Goal: Task Accomplishment & Management: Use online tool/utility

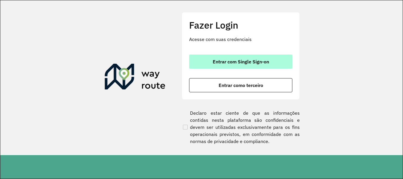
click at [219, 62] on span "Entrar com Single Sign-on" at bounding box center [241, 61] width 56 height 5
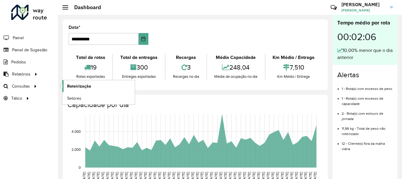
click at [71, 87] on span "Roteirização" at bounding box center [79, 86] width 24 height 6
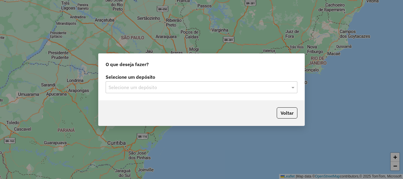
click at [141, 81] on div "Selecione um depósito" at bounding box center [202, 87] width 192 height 12
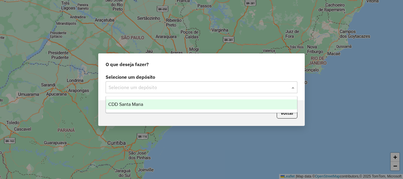
click at [141, 86] on input "text" at bounding box center [196, 87] width 174 height 7
click at [145, 101] on div "CDD Santa Maria" at bounding box center [201, 105] width 191 height 10
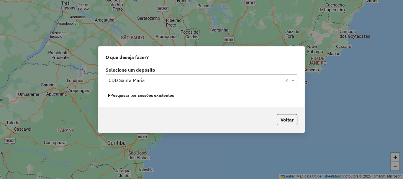
click at [157, 98] on button "Pesquisar por sessões existentes" at bounding box center [141, 95] width 71 height 9
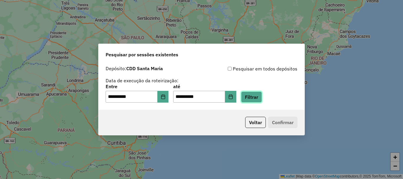
click at [255, 97] on button "Filtrar" at bounding box center [251, 97] width 21 height 11
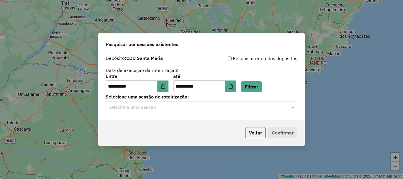
click at [173, 109] on input "text" at bounding box center [196, 107] width 174 height 7
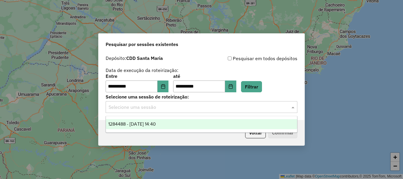
click at [156, 125] on span "1284488 - [DATE] 14:40" at bounding box center [132, 124] width 48 height 5
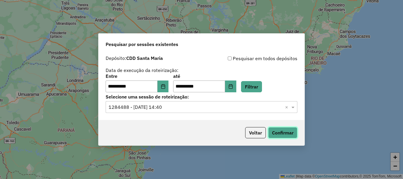
click at [277, 132] on button "Confirmar" at bounding box center [282, 132] width 29 height 11
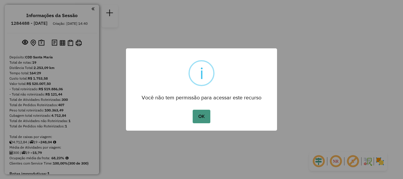
click at [205, 113] on button "OK" at bounding box center [201, 117] width 17 height 14
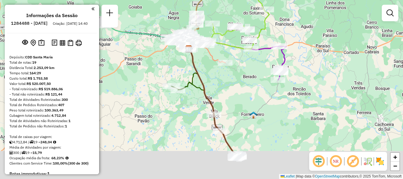
drag, startPoint x: 233, startPoint y: 51, endPoint x: 236, endPoint y: 16, distance: 34.6
click at [236, 16] on div "Janela de atendimento Grade de atendimento Capacidade Transportadoras Veículos …" at bounding box center [201, 89] width 403 height 179
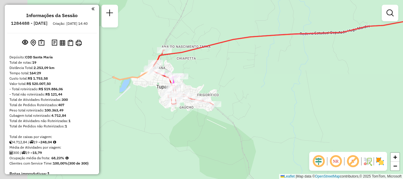
drag, startPoint x: 152, startPoint y: 87, endPoint x: 211, endPoint y: 90, distance: 58.8
click at [211, 90] on div "Rota 11 - Placa RLM1I02 19014043 - POSTO DO NATO Janela de atendimento Grade de…" at bounding box center [201, 89] width 403 height 179
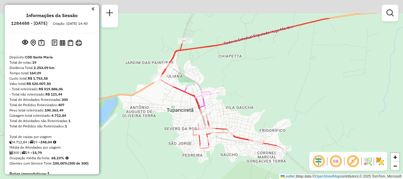
drag, startPoint x: 192, startPoint y: 70, endPoint x: 245, endPoint y: 104, distance: 63.0
click at [250, 107] on div "Rota 11 - Placa RLM1I02 19014043 - POSTO DO NATO Janela de atendimento Grade de…" at bounding box center [201, 89] width 403 height 179
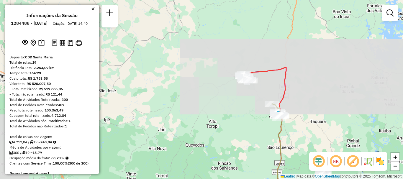
drag, startPoint x: 243, startPoint y: 104, endPoint x: 193, endPoint y: 14, distance: 103.2
click at [193, 15] on div "Rota 11 - Placa RLM1I02 19014043 - POSTO DO NATO Janela de atendimento Grade de…" at bounding box center [201, 89] width 403 height 179
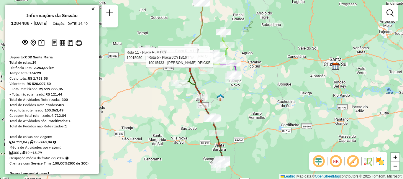
drag, startPoint x: 245, startPoint y: 108, endPoint x: 230, endPoint y: 12, distance: 96.9
click at [229, 12] on div "Rota 11 - Placa RLM1I02 19014043 - POSTO DO NATO Rota 11 - Placa RLM1I02 190150…" at bounding box center [201, 89] width 403 height 179
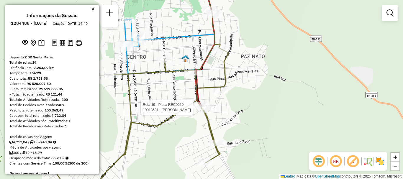
select select "**********"
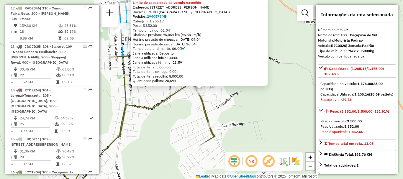
scroll to position [888, 0]
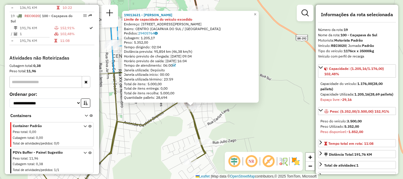
drag, startPoint x: 290, startPoint y: 115, endPoint x: 283, endPoint y: 127, distance: 14.0
click at [283, 127] on div "19013631 - RONALDO DE SIQUEIRA Limite de capacidade do veículo excedido Endereç…" at bounding box center [201, 89] width 403 height 179
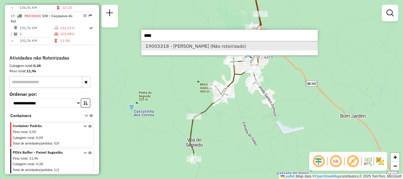
type input "****"
click at [211, 45] on li "19003318 - DANIEL KUNZLER (Não roteirizado)" at bounding box center [229, 46] width 177 height 9
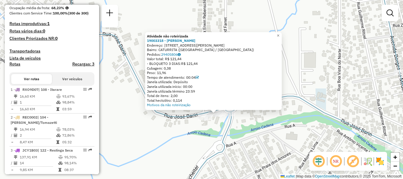
scroll to position [121, 0]
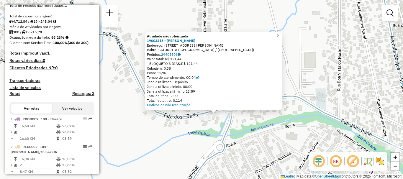
click at [280, 33] on span "×" at bounding box center [278, 35] width 3 height 5
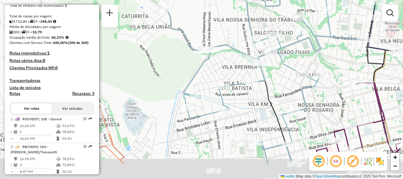
drag, startPoint x: 284, startPoint y: 65, endPoint x: 246, endPoint y: 30, distance: 51.8
click at [246, 30] on div "Janela de atendimento Grade de atendimento Capacidade Transportadoras Veículos …" at bounding box center [201, 89] width 403 height 179
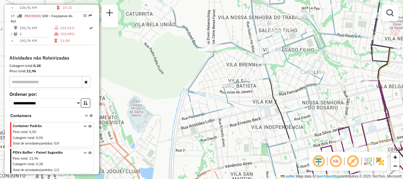
scroll to position [770, 0]
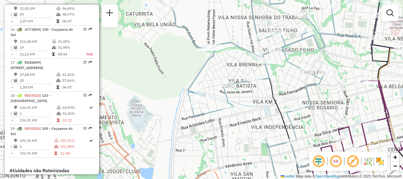
click at [176, 90] on div "Janela de atendimento Grade de atendimento Capacidade Transportadoras Veículos …" at bounding box center [201, 89] width 403 height 179
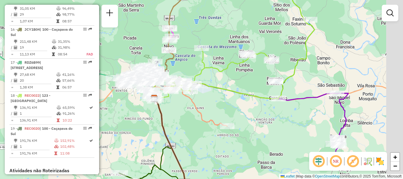
drag, startPoint x: 247, startPoint y: 102, endPoint x: 150, endPoint y: 53, distance: 108.0
click at [151, 53] on icon at bounding box center [233, 34] width 164 height 130
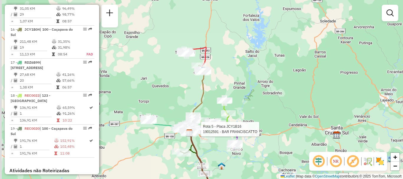
drag, startPoint x: 205, startPoint y: 81, endPoint x: 206, endPoint y: 95, distance: 14.8
click at [204, 95] on icon at bounding box center [196, 99] width 16 height 66
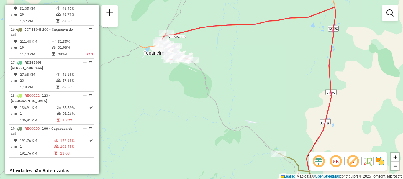
drag, startPoint x: 214, startPoint y: 50, endPoint x: 224, endPoint y: 67, distance: 19.3
click at [224, 67] on div "Rota 5 - Placa JCY1B16 19012591 - BAR FRANCISCATTO Janela de atendimento Grade …" at bounding box center [201, 89] width 403 height 179
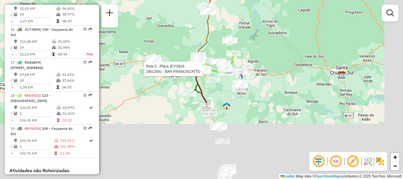
drag, startPoint x: 289, startPoint y: 124, endPoint x: 237, endPoint y: 31, distance: 106.8
click at [238, 27] on div "Rota 5 - Placa JCY1B16 19012591 - BAR FRANCISCATTO Janela de atendimento Grade …" at bounding box center [201, 89] width 403 height 179
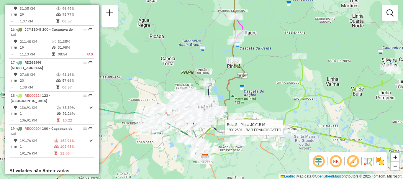
drag, startPoint x: 180, startPoint y: 116, endPoint x: 201, endPoint y: 58, distance: 62.3
click at [201, 58] on div "Rota 5 - Placa JCY1B16 19012591 - BAR FRANCISCATTO Janela de atendimento Grade …" at bounding box center [201, 89] width 403 height 179
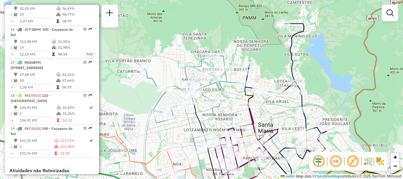
click at [166, 91] on div at bounding box center [165, 88] width 15 height 6
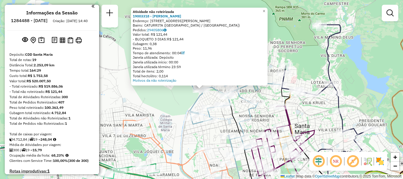
scroll to position [0, 0]
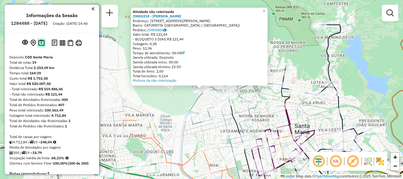
click at [41, 45] on img at bounding box center [41, 43] width 6 height 7
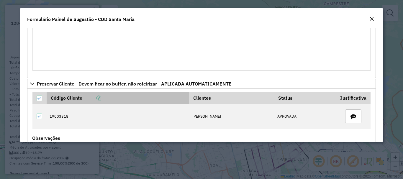
scroll to position [177, 0]
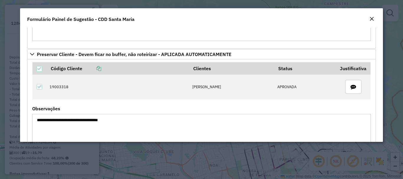
click at [373, 17] on em "Close" at bounding box center [372, 19] width 5 height 5
